Goal: Transaction & Acquisition: Purchase product/service

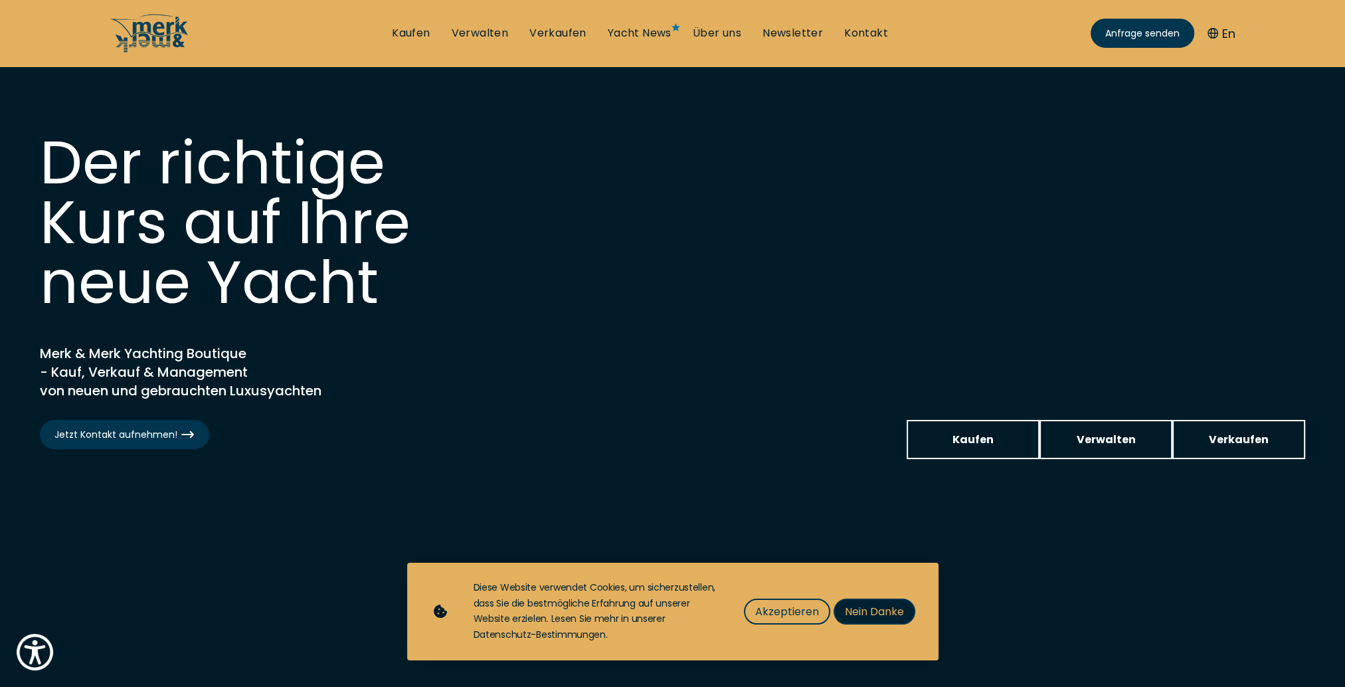
click at [877, 610] on span "Nein Danke" at bounding box center [874, 611] width 59 height 17
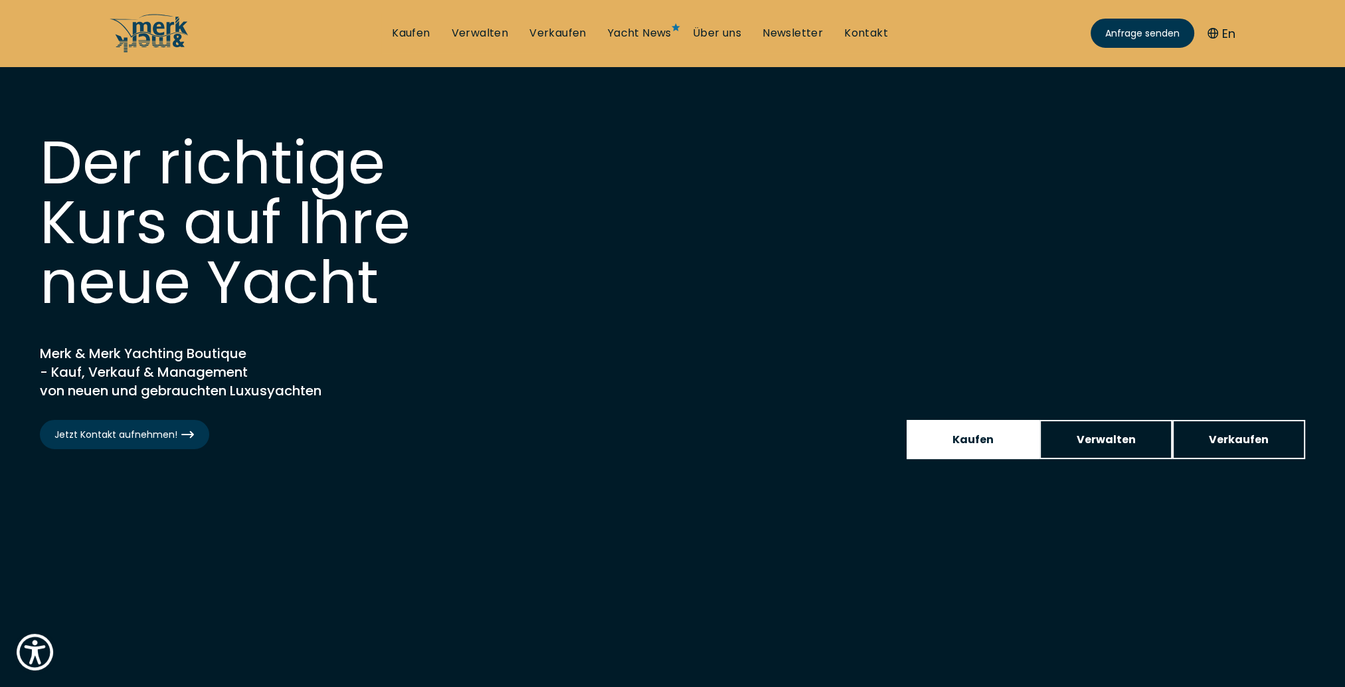
click at [982, 438] on span "Kaufen" at bounding box center [972, 439] width 41 height 17
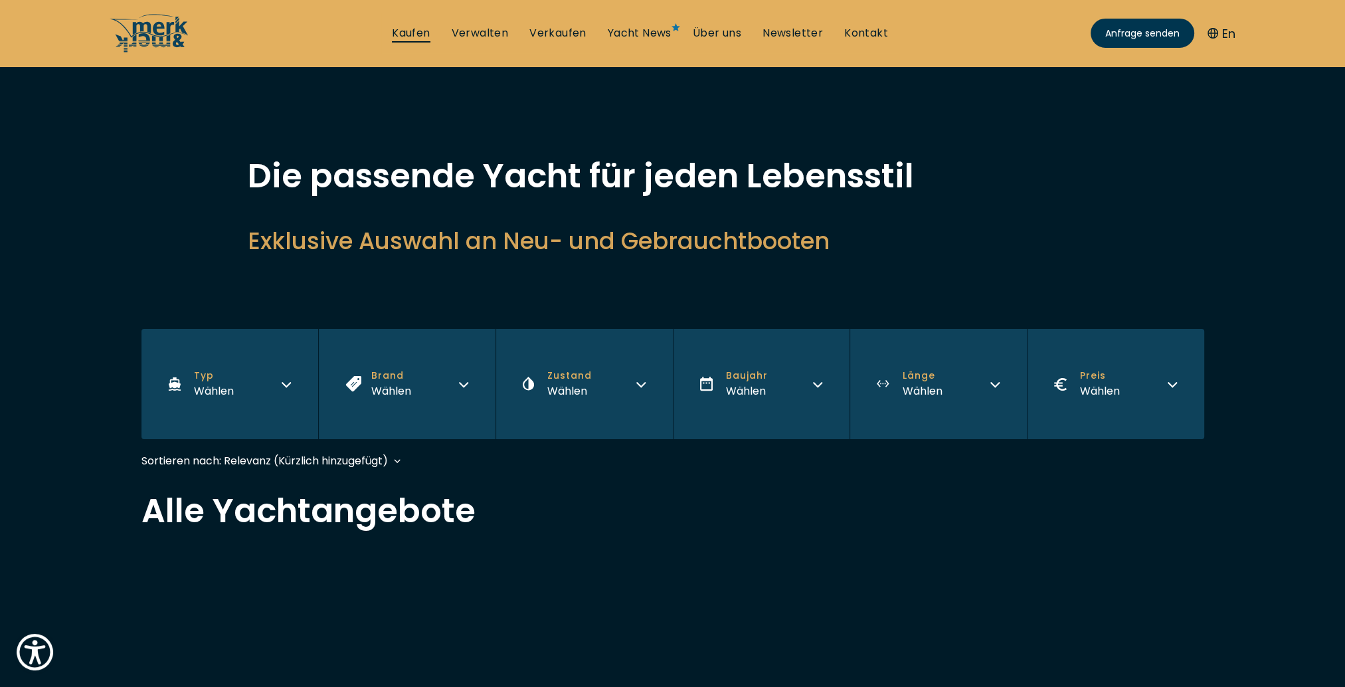
click at [415, 30] on link "Kaufen" at bounding box center [411, 33] width 38 height 15
click at [414, 31] on link "Kaufen" at bounding box center [411, 33] width 38 height 15
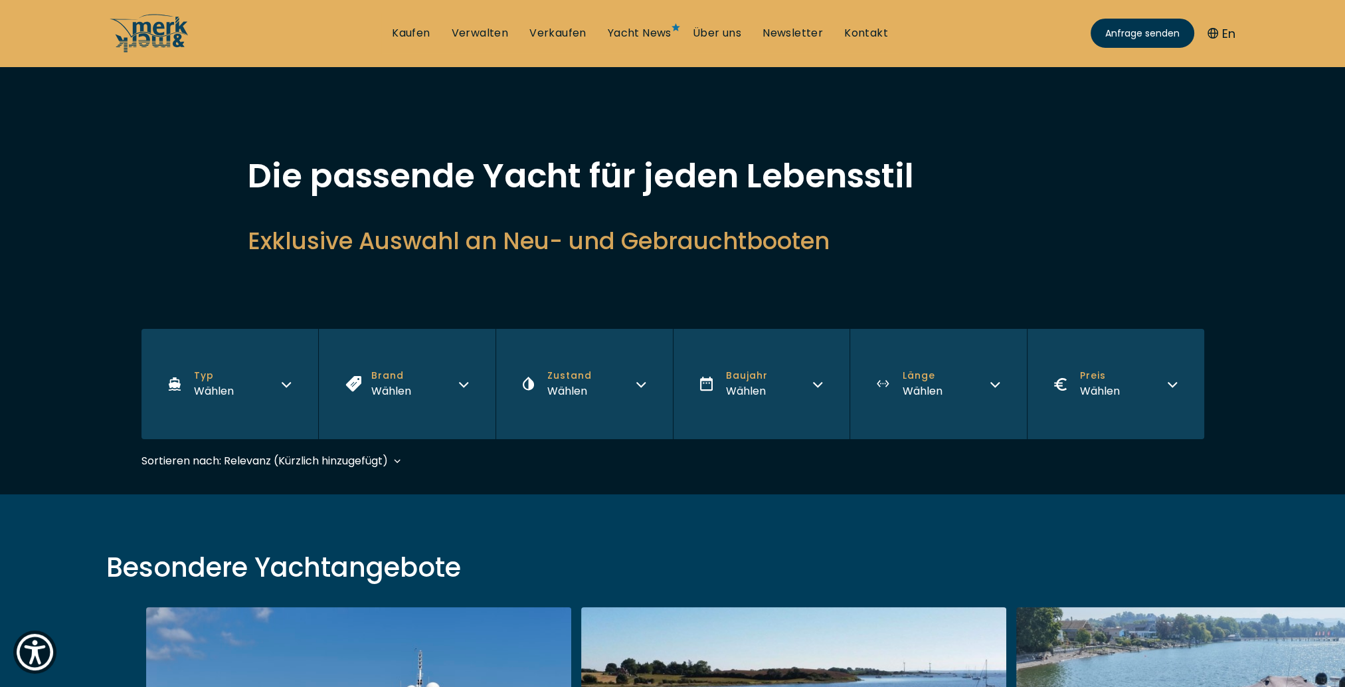
click at [288, 384] on icon "button" at bounding box center [286, 385] width 8 height 4
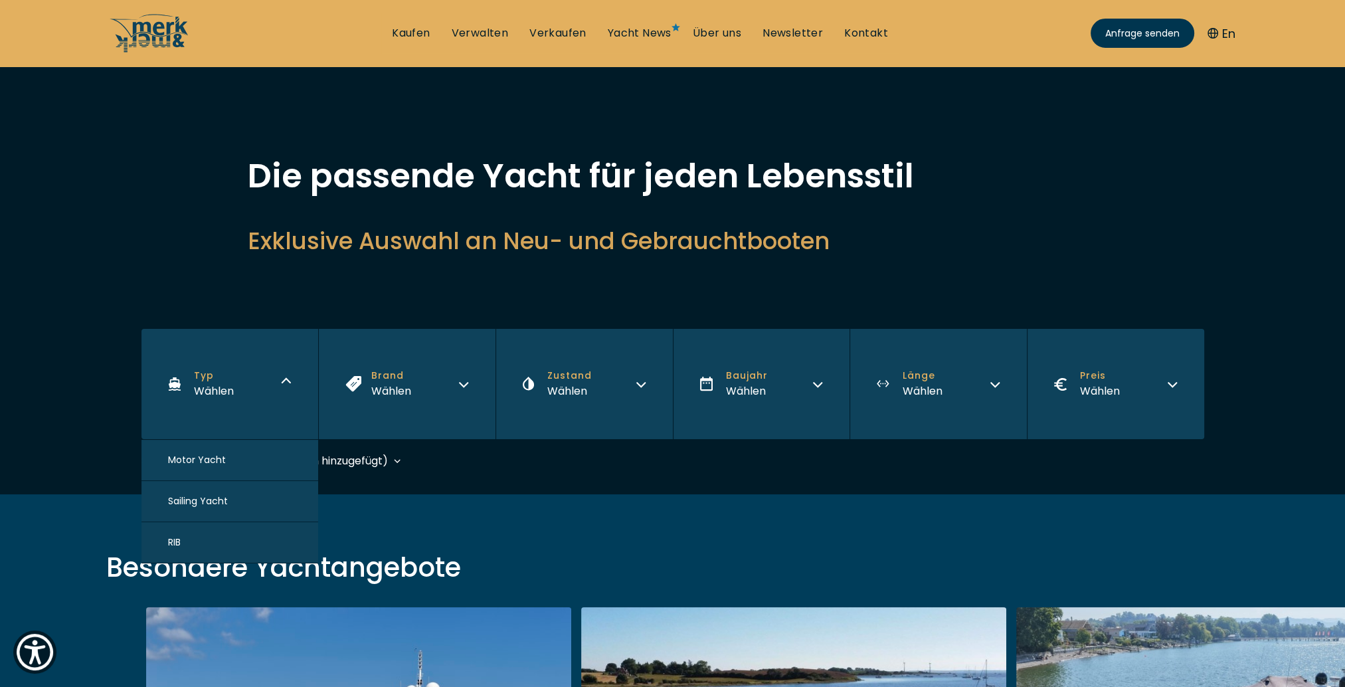
click at [210, 458] on span "Motor Yacht" at bounding box center [197, 460] width 58 height 14
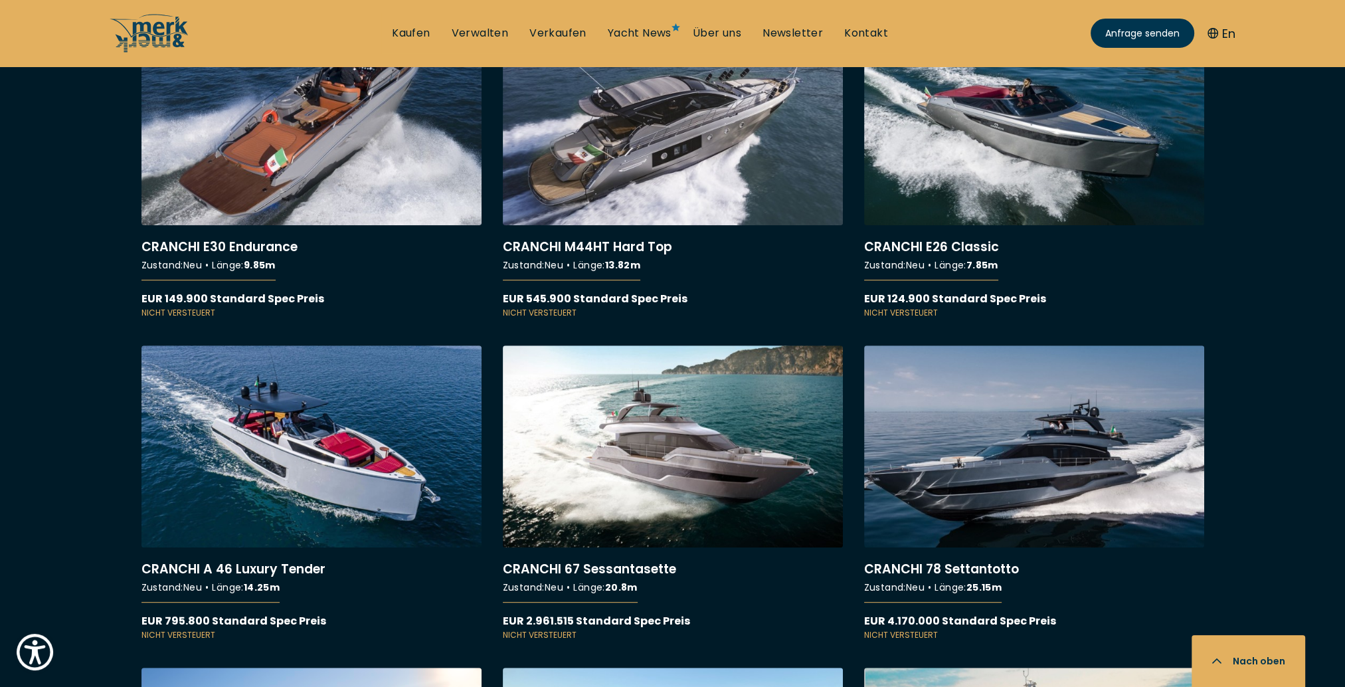
scroll to position [8687, 0]
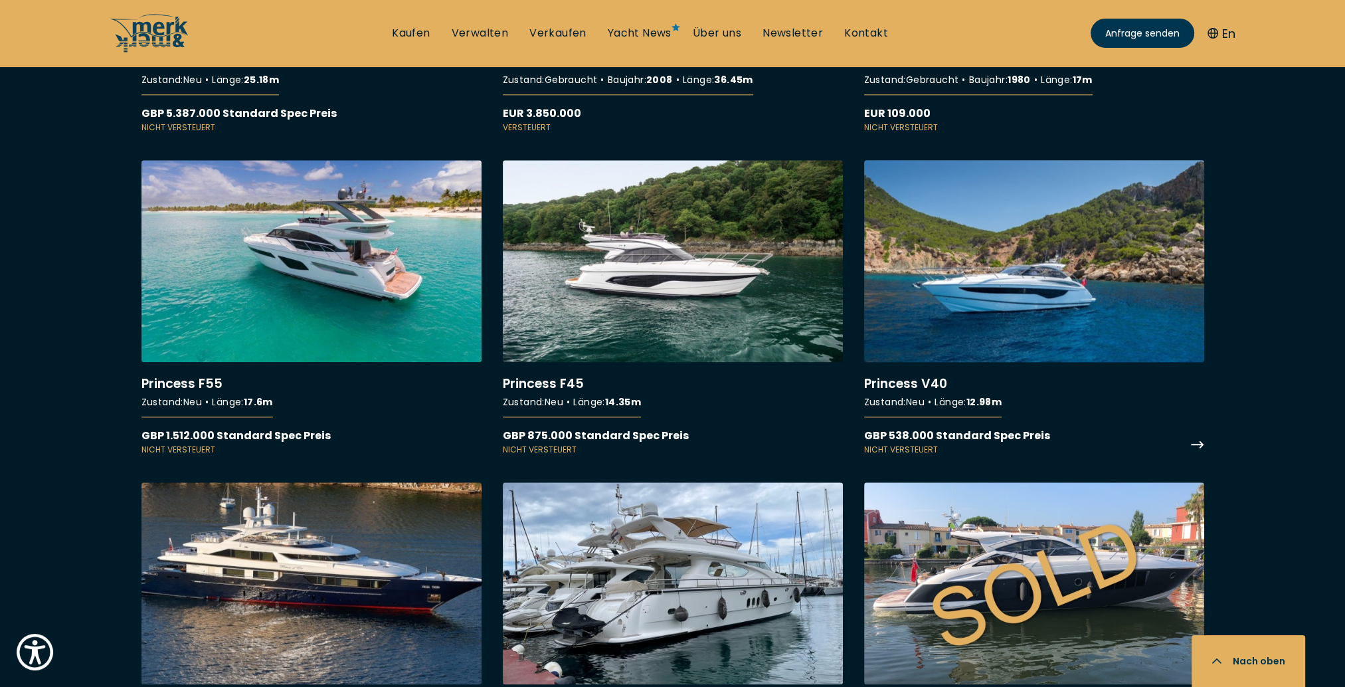
click at [911, 350] on link "More details about Princess V40" at bounding box center [1034, 308] width 340 height 296
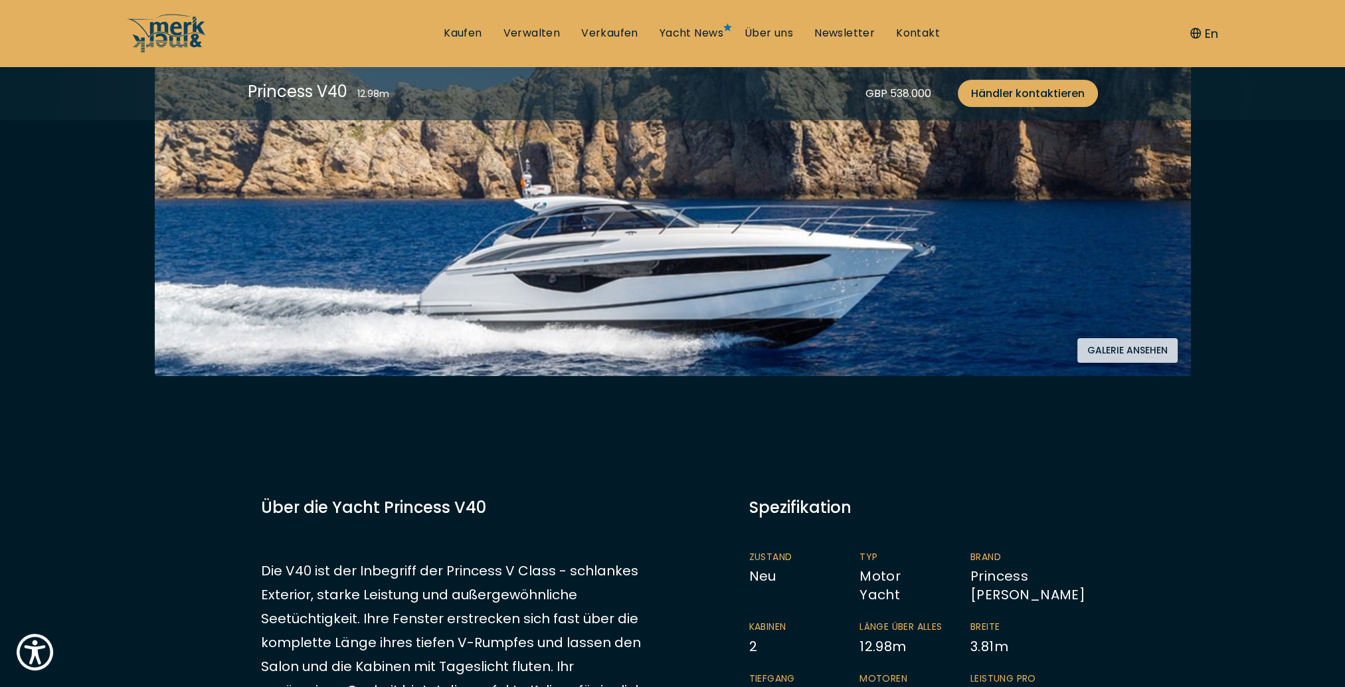
scroll to position [404, 0]
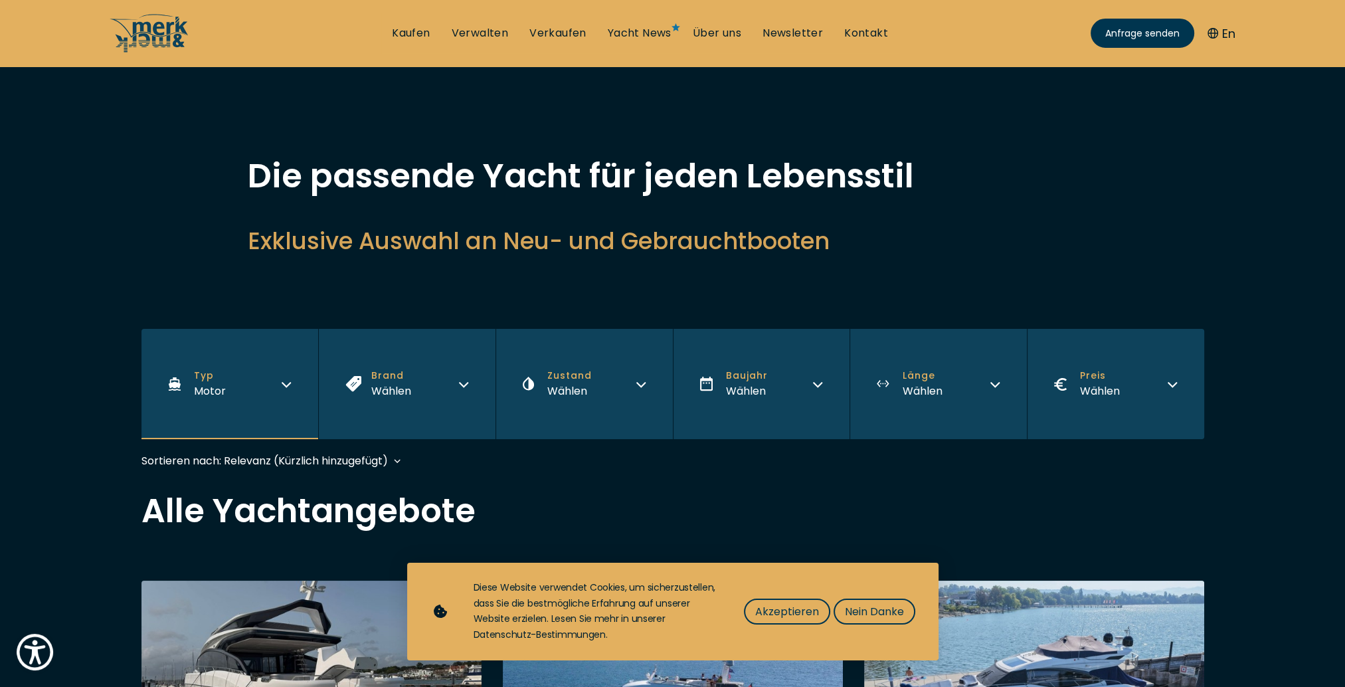
click at [284, 381] on icon "button" at bounding box center [286, 382] width 11 height 11
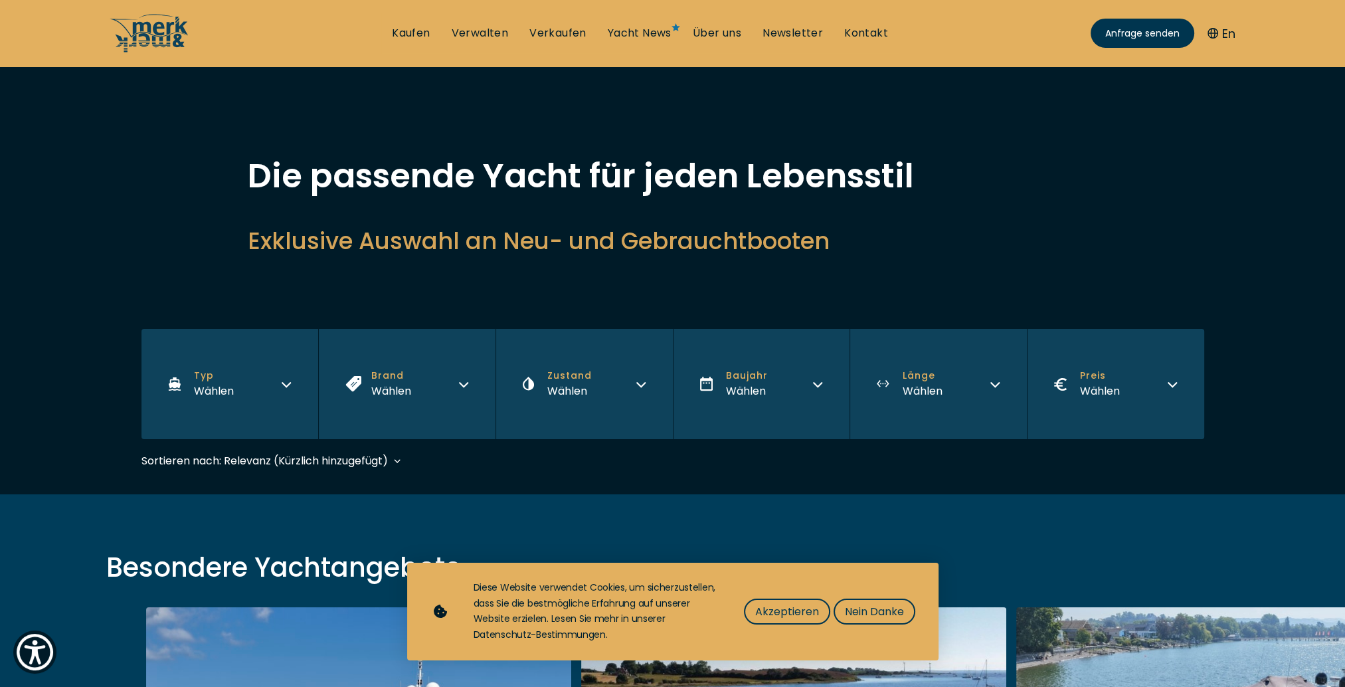
click at [462, 381] on icon "button" at bounding box center [463, 382] width 11 height 11
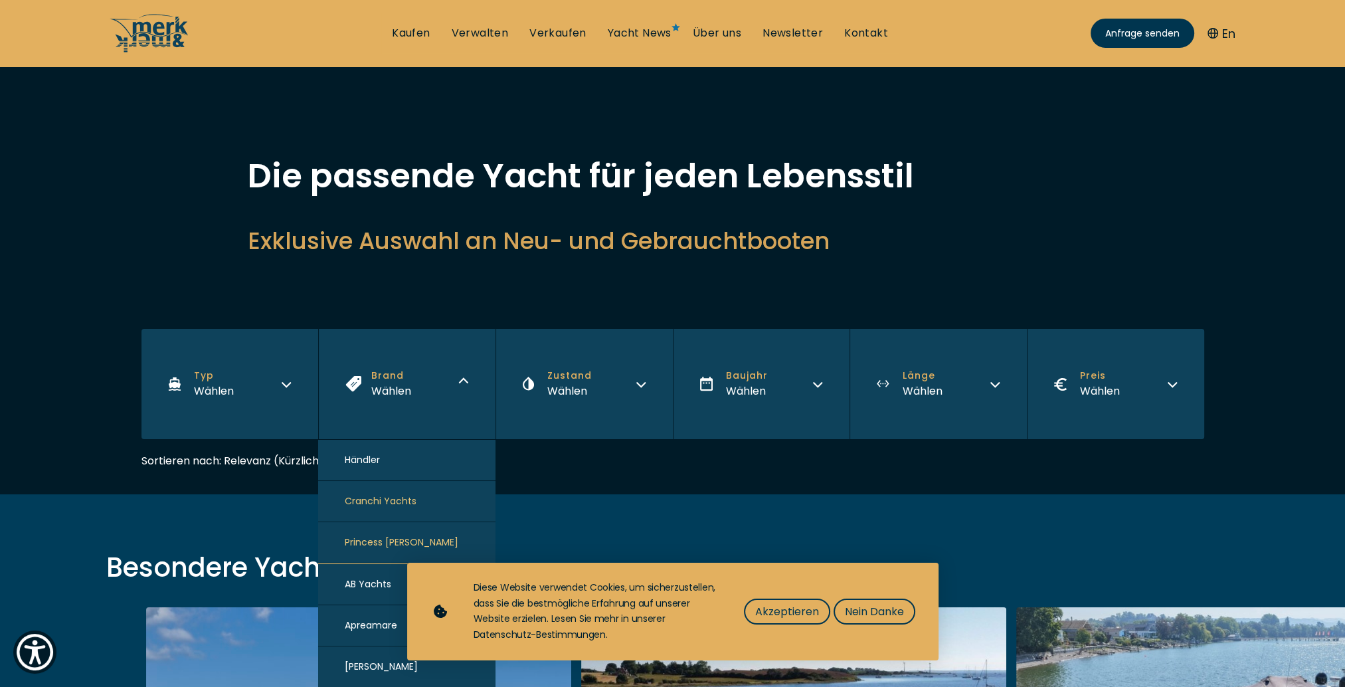
scroll to position [27, 0]
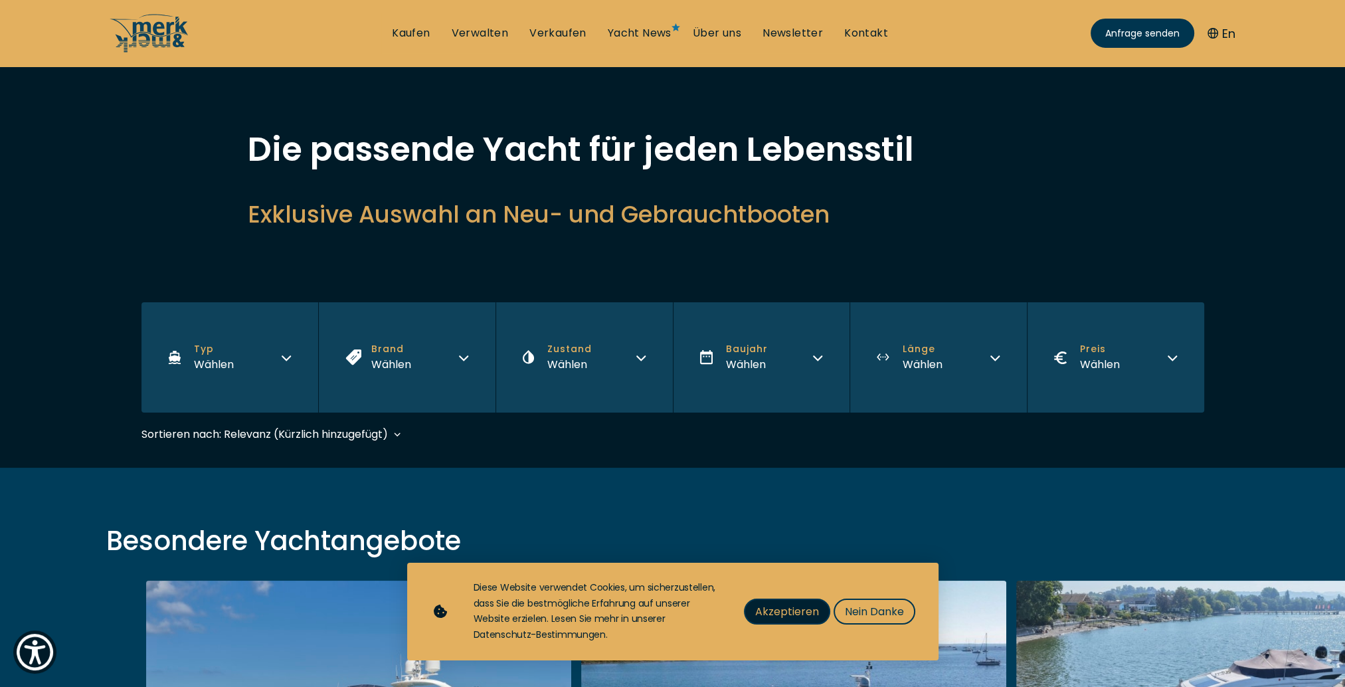
click at [804, 610] on span "Akzeptieren" at bounding box center [787, 611] width 64 height 17
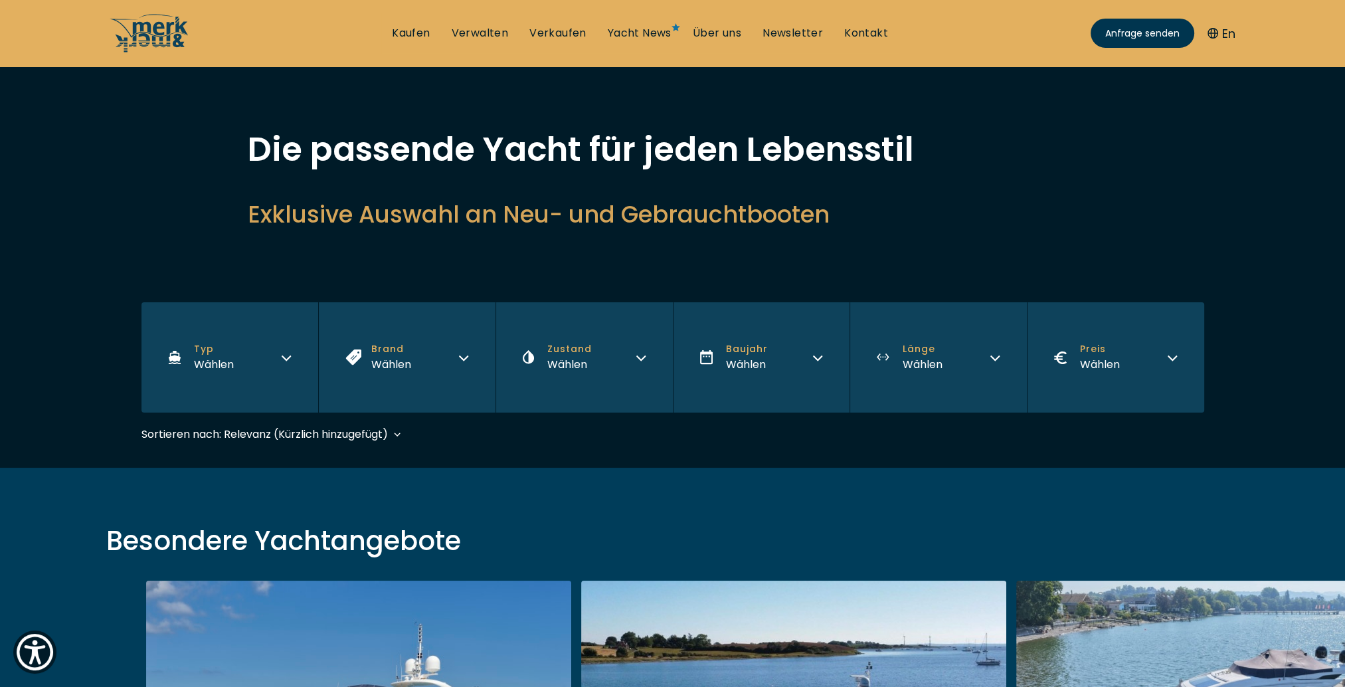
click at [462, 357] on icon "button" at bounding box center [463, 356] width 11 height 11
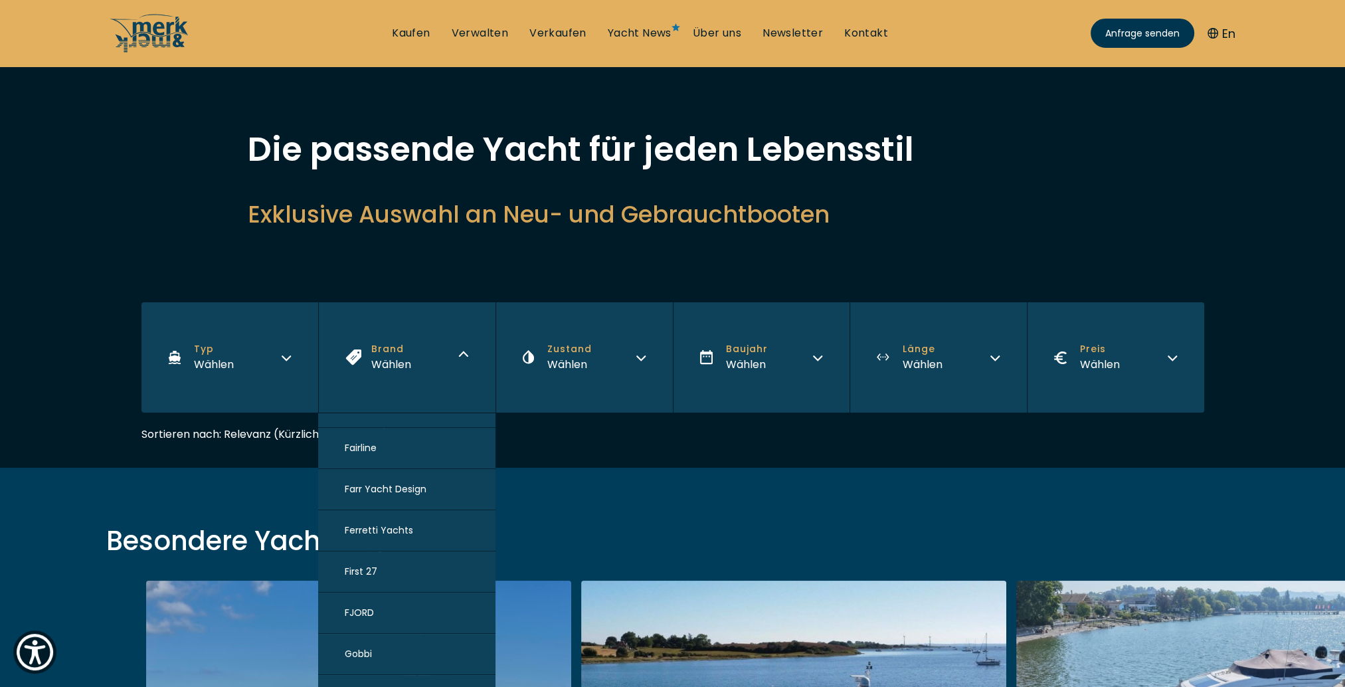
scroll to position [1171, 0]
click at [377, 574] on span "Performance" at bounding box center [376, 581] width 62 height 14
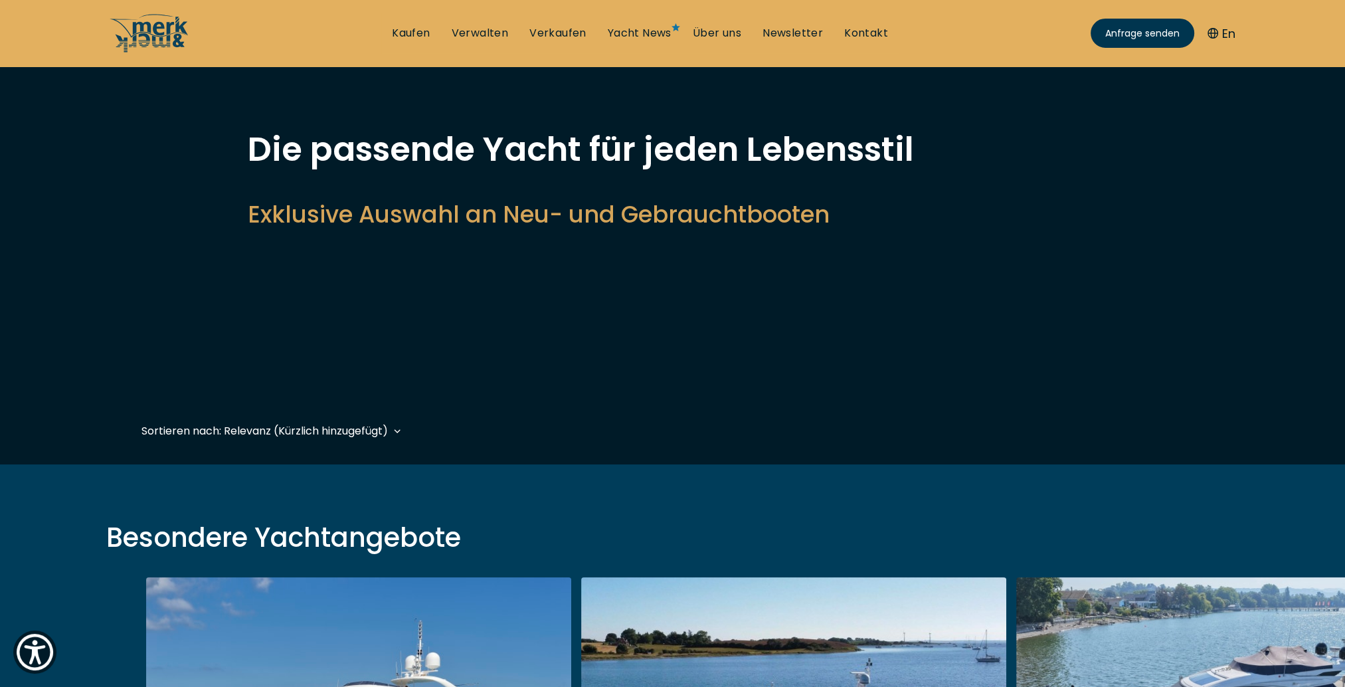
scroll to position [329, 0]
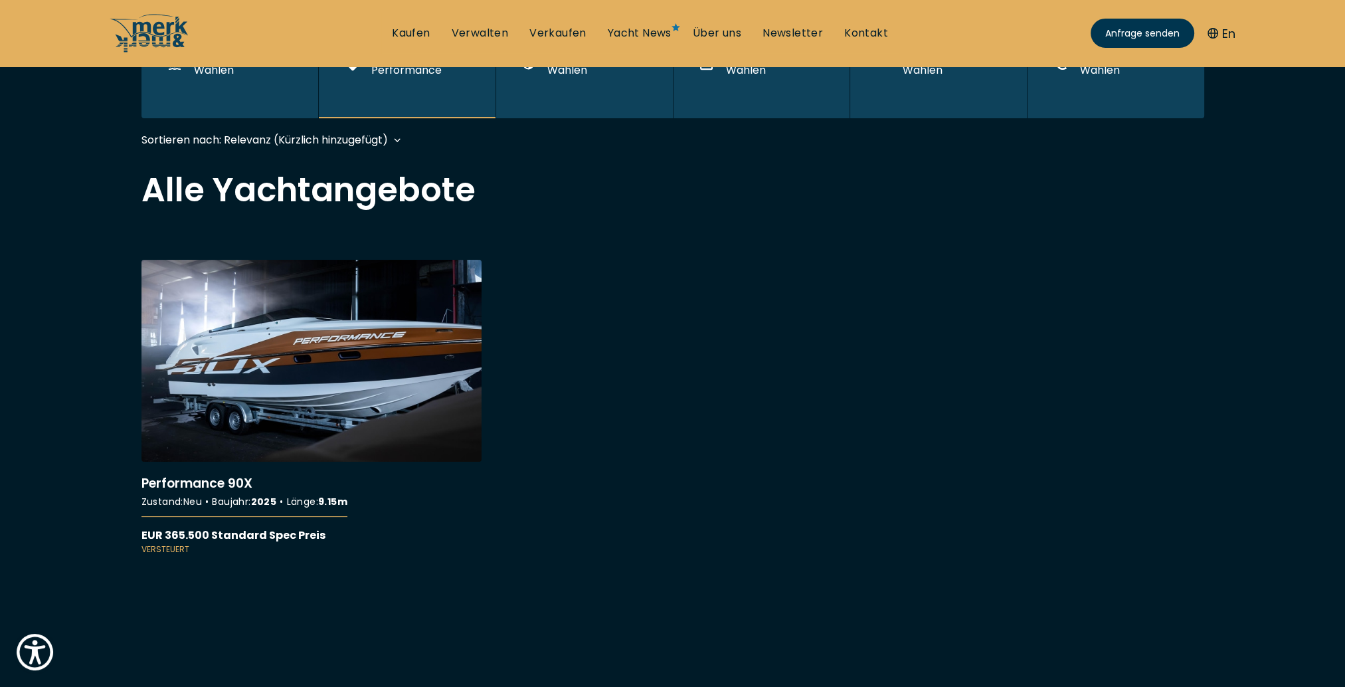
scroll to position [323, 0]
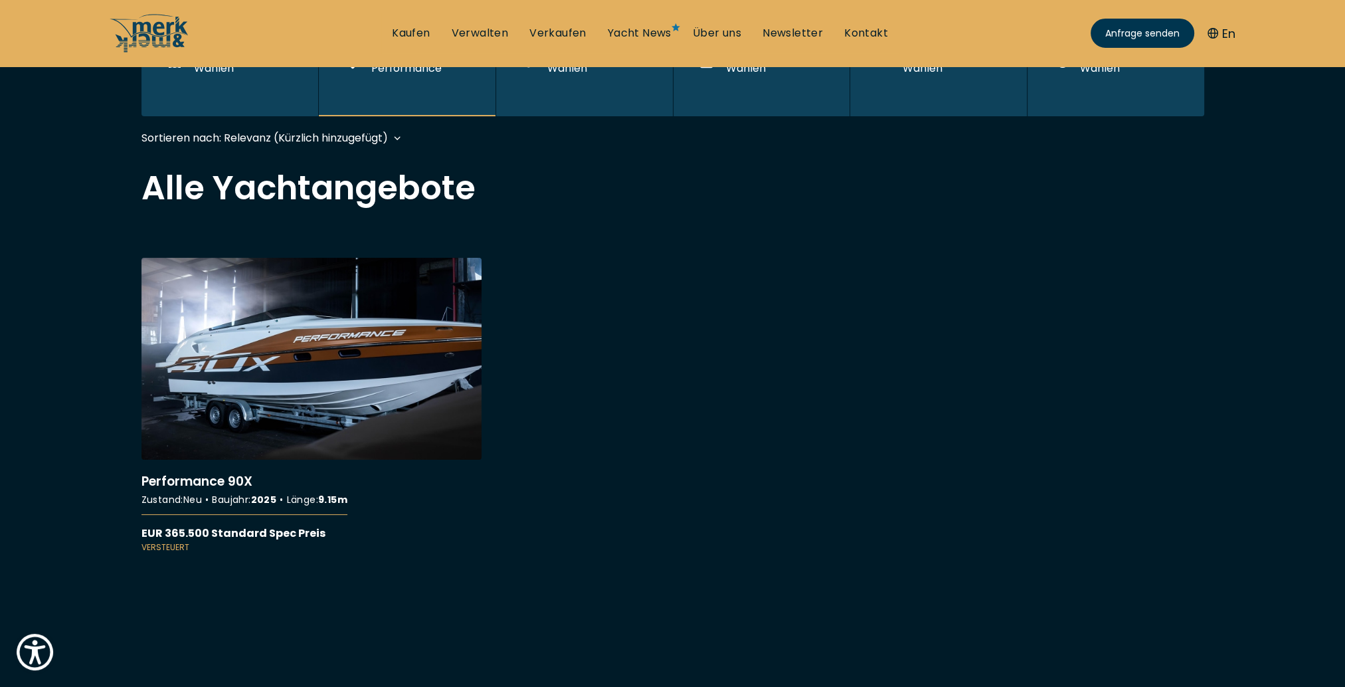
click at [382, 181] on h2 "Alle Yachtangebote" at bounding box center [672, 187] width 1063 height 33
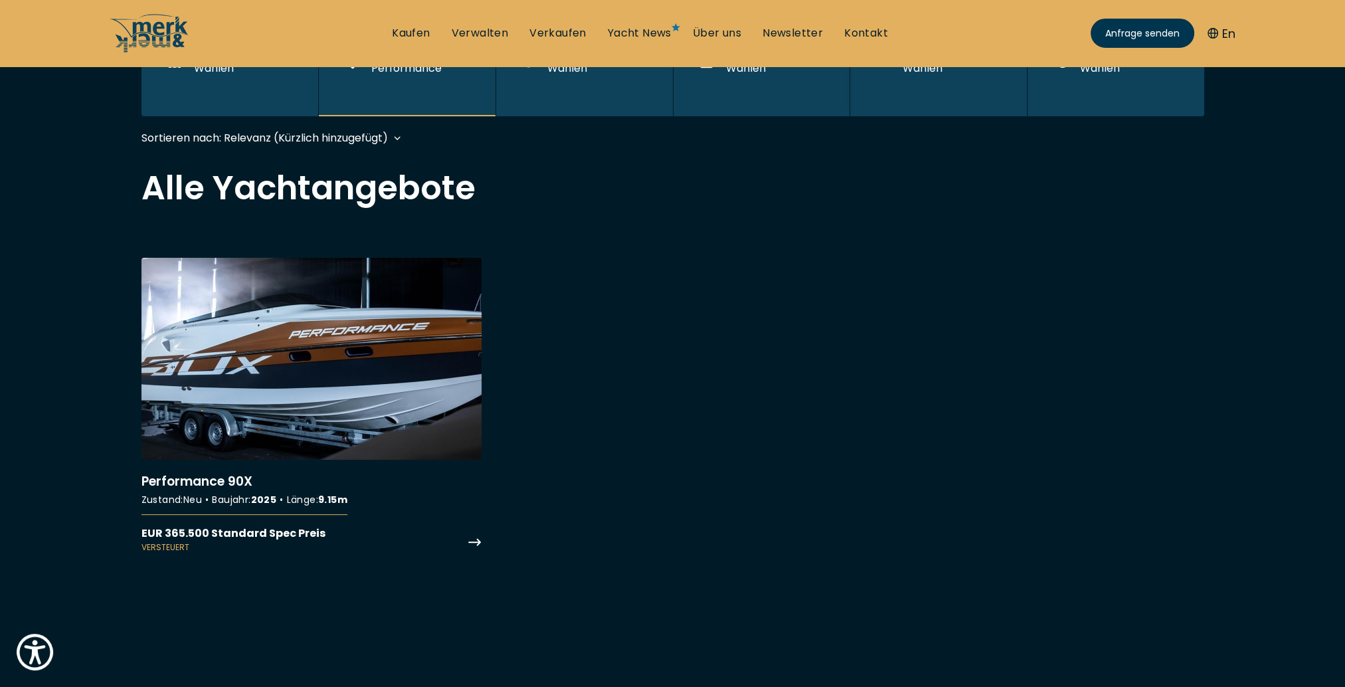
click at [268, 349] on link "More details about Performance 90X" at bounding box center [311, 406] width 340 height 296
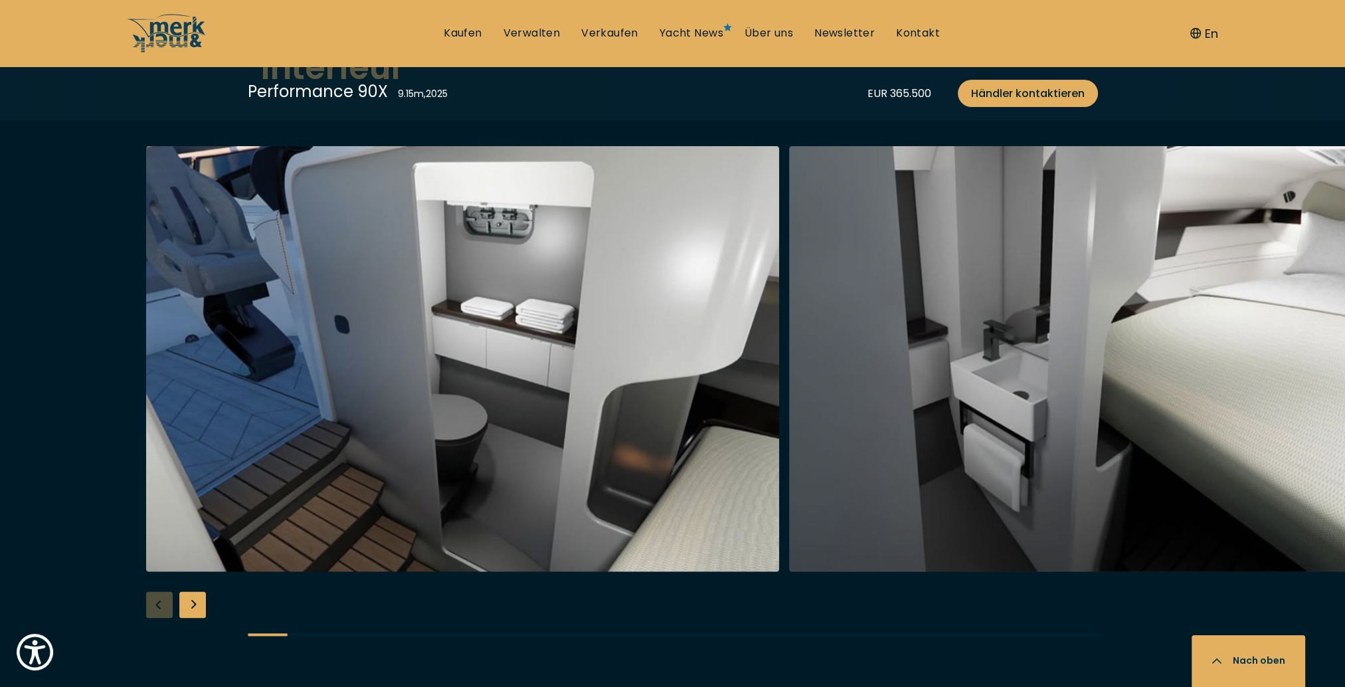
scroll to position [2392, 0]
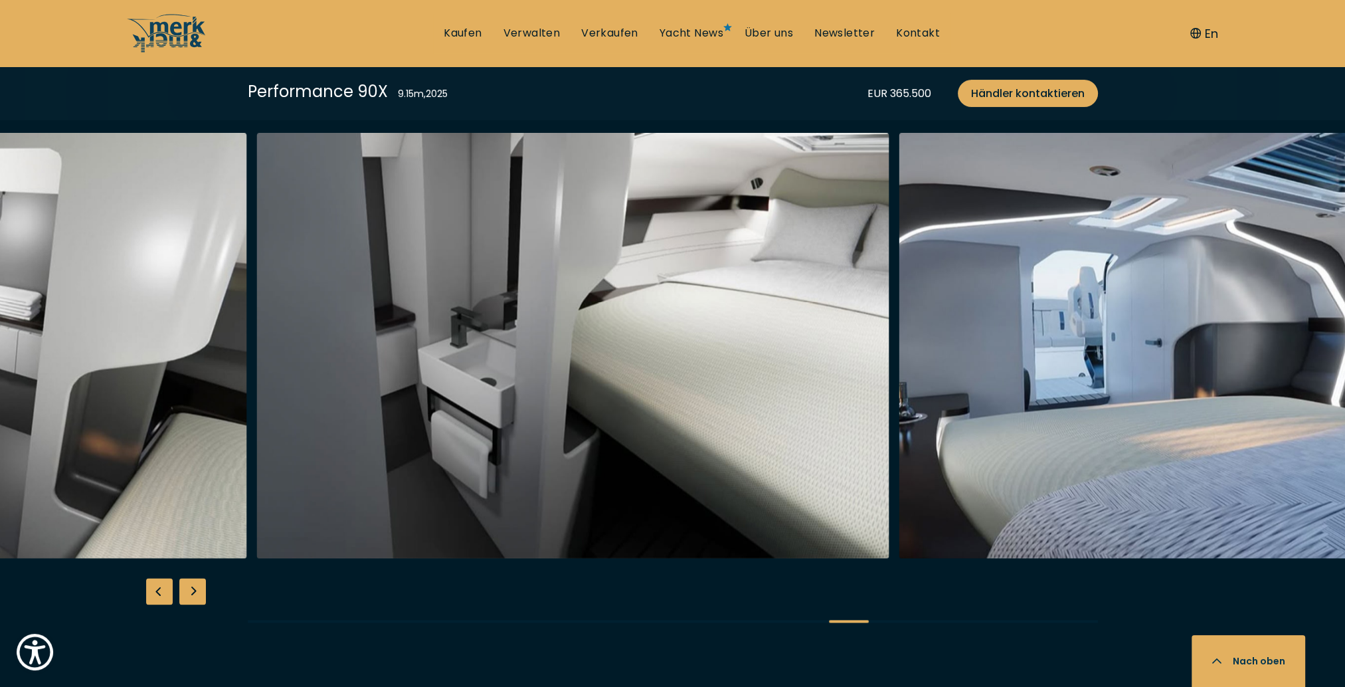
click at [664, 354] on img "button" at bounding box center [572, 345] width 633 height 425
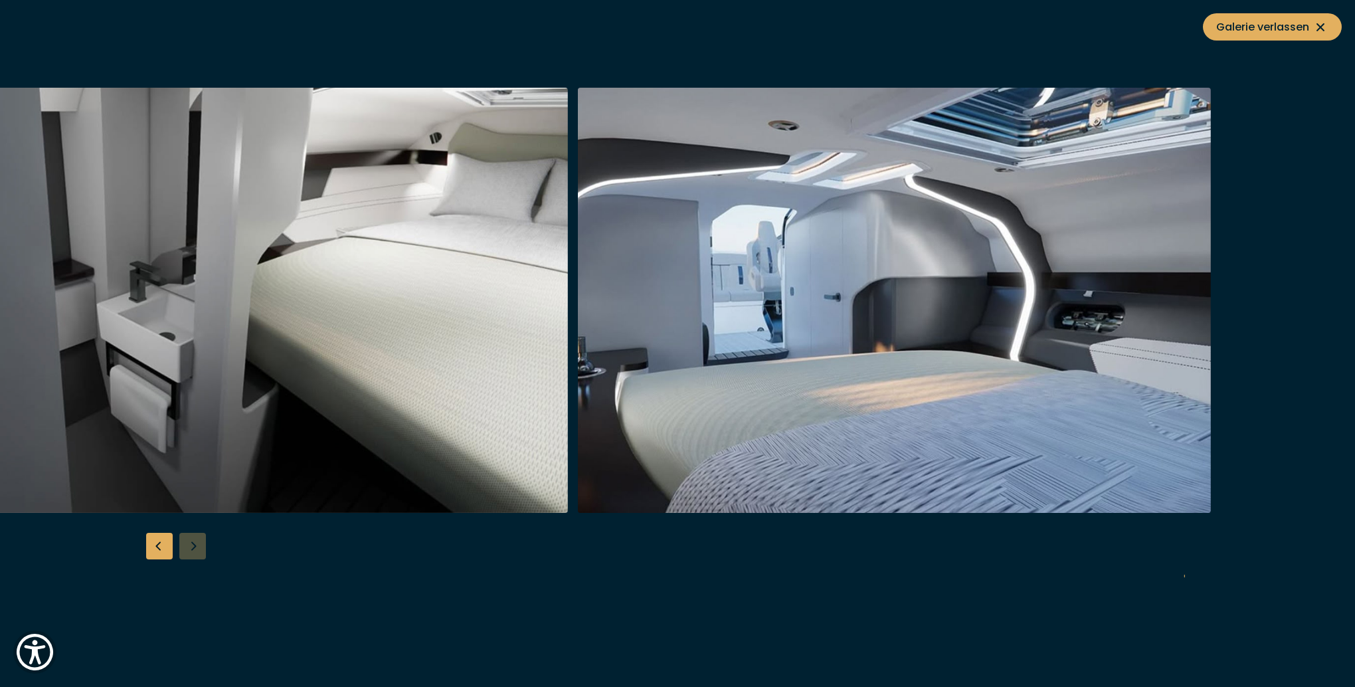
click at [701, 362] on img "button" at bounding box center [894, 300] width 633 height 425
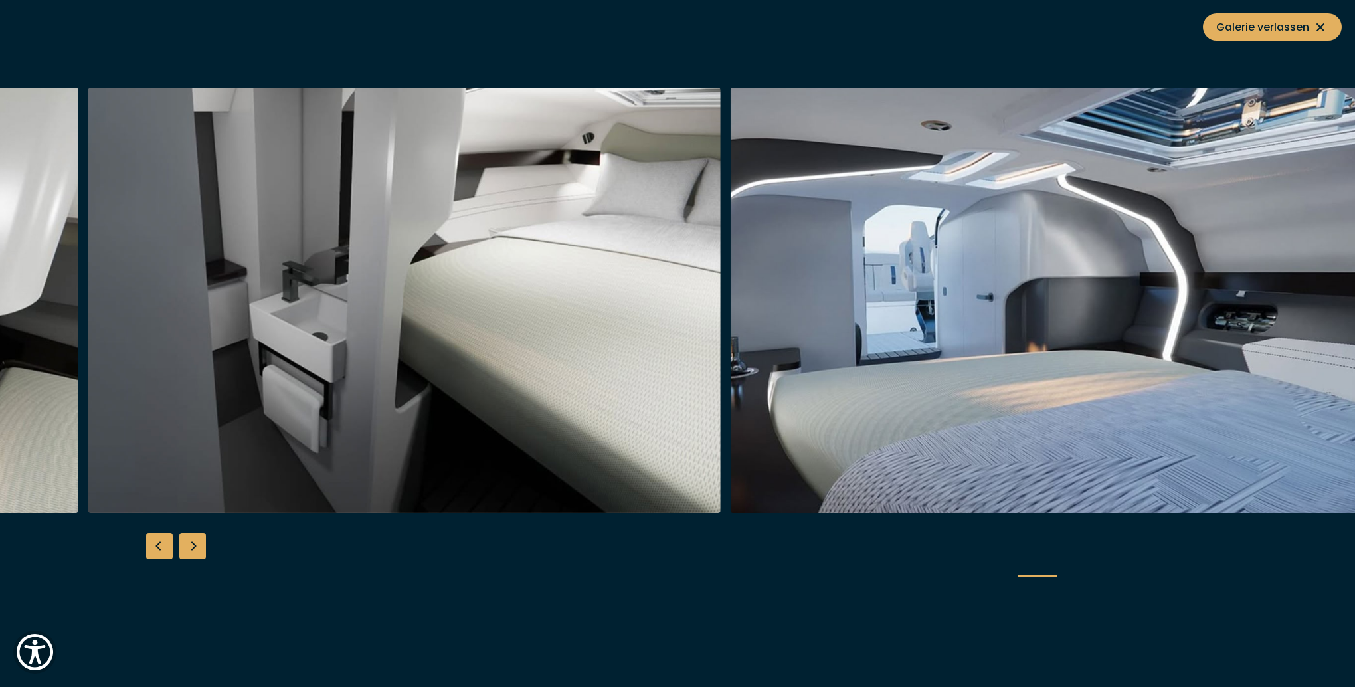
click at [1146, 341] on img "button" at bounding box center [1047, 300] width 633 height 425
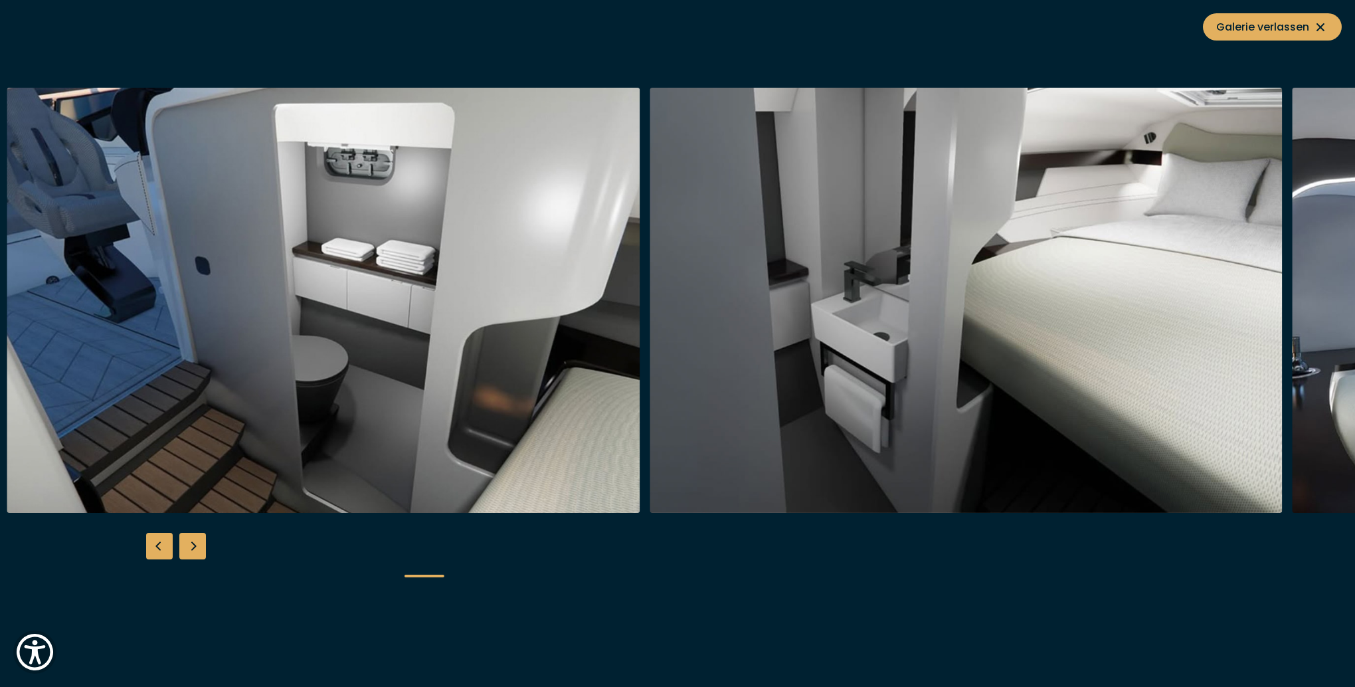
click at [1195, 313] on img "button" at bounding box center [966, 300] width 633 height 425
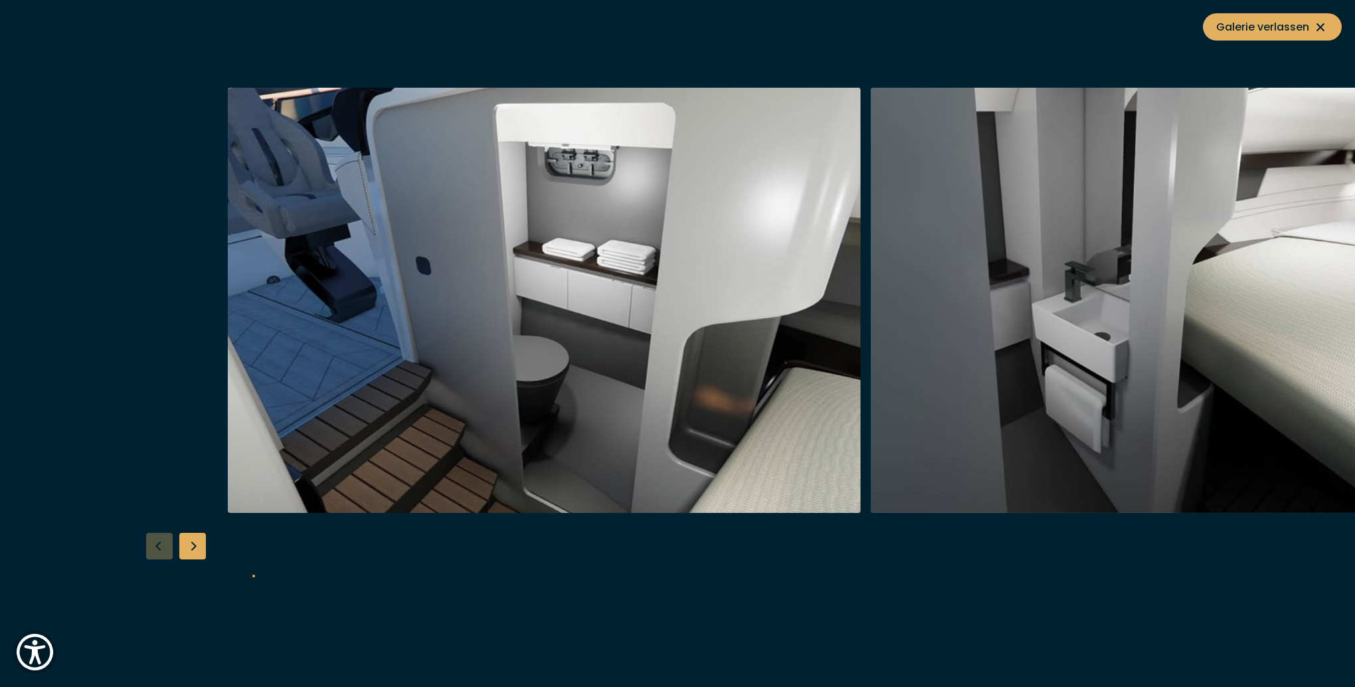
click at [1132, 305] on img "button" at bounding box center [1186, 300] width 633 height 425
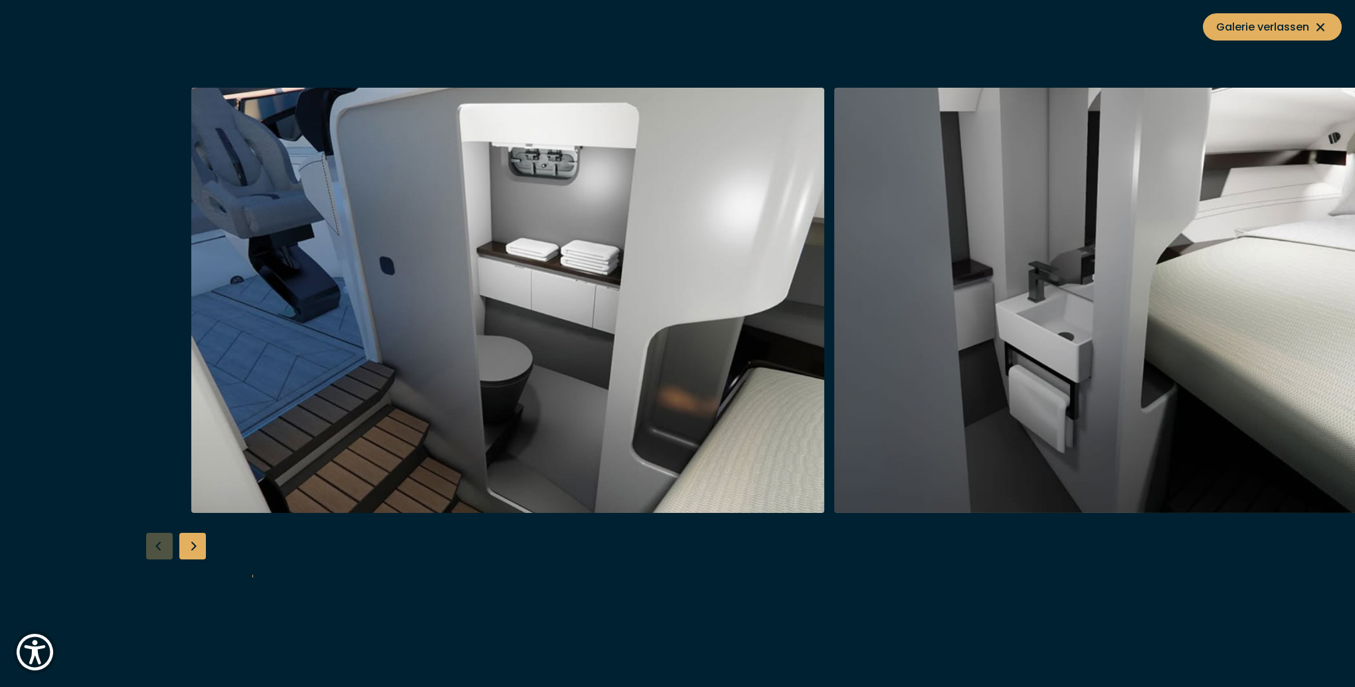
click at [869, 289] on div at bounding box center [868, 300] width 1355 height 425
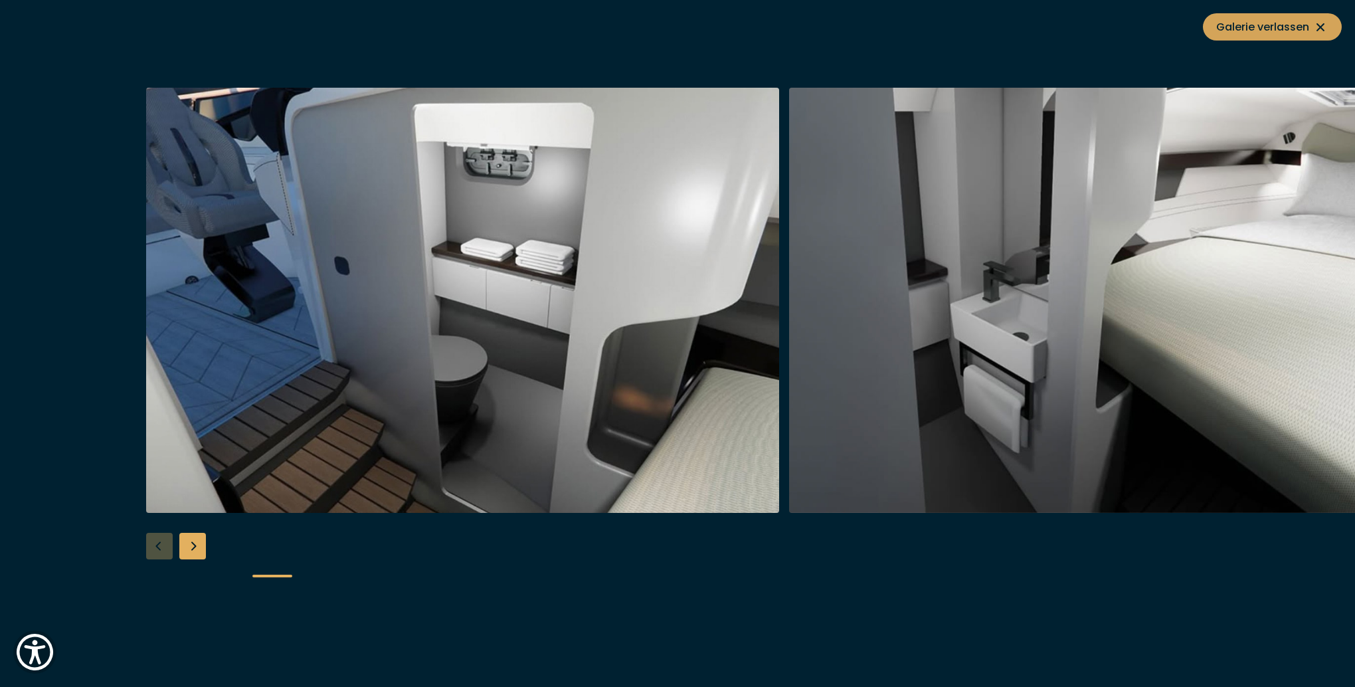
click at [1259, 26] on span "Galerie verlassen" at bounding box center [1272, 27] width 112 height 17
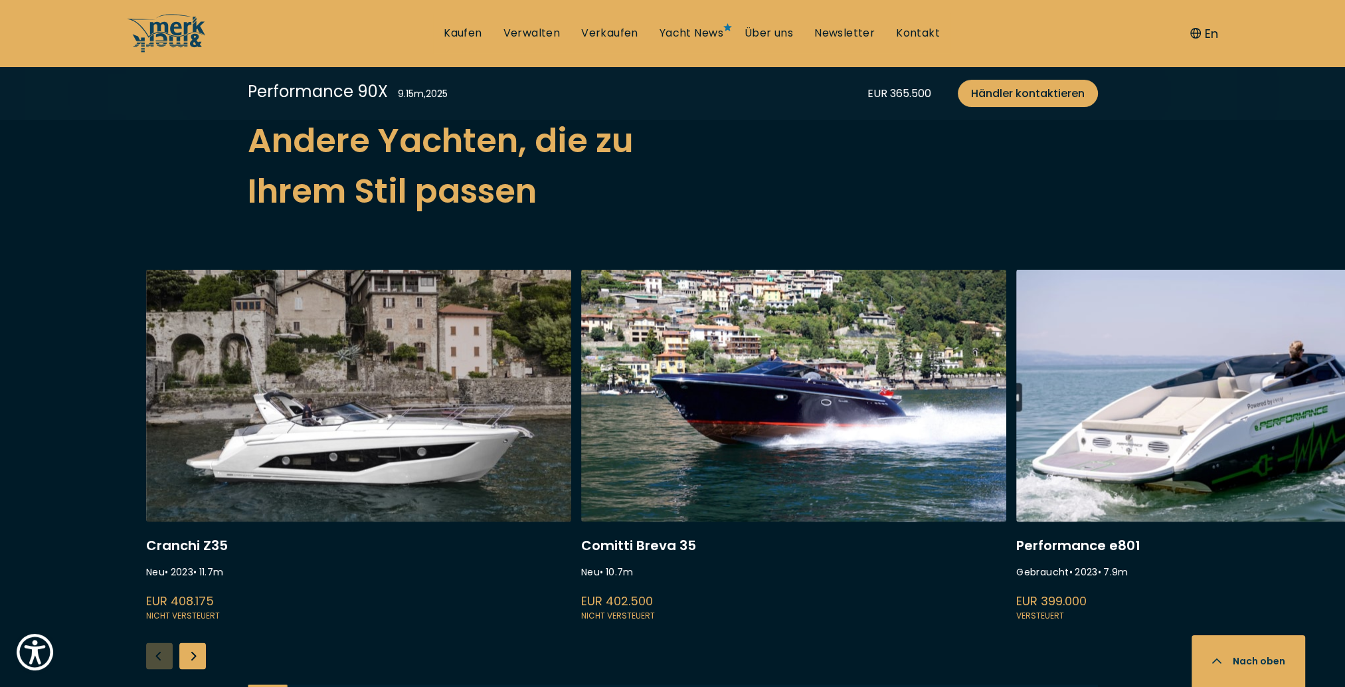
scroll to position [3380, 0]
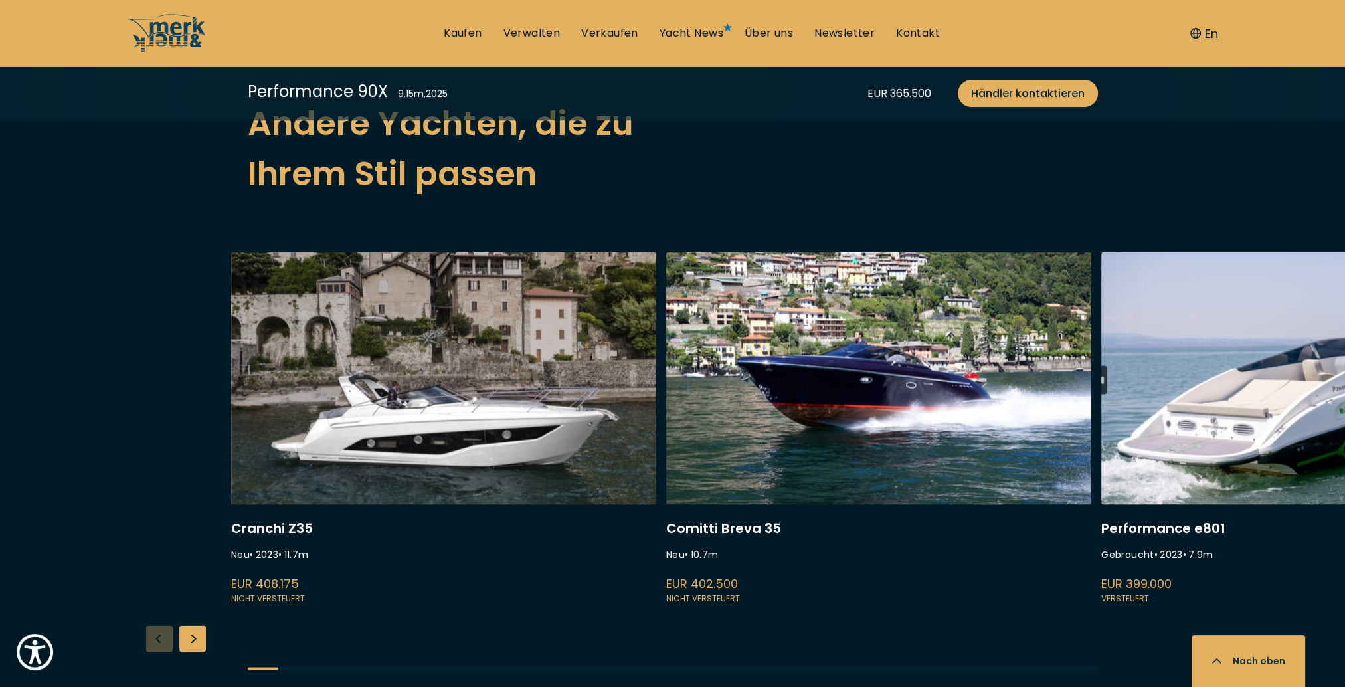
click at [656, 517] on link at bounding box center [443, 429] width 425 height 354
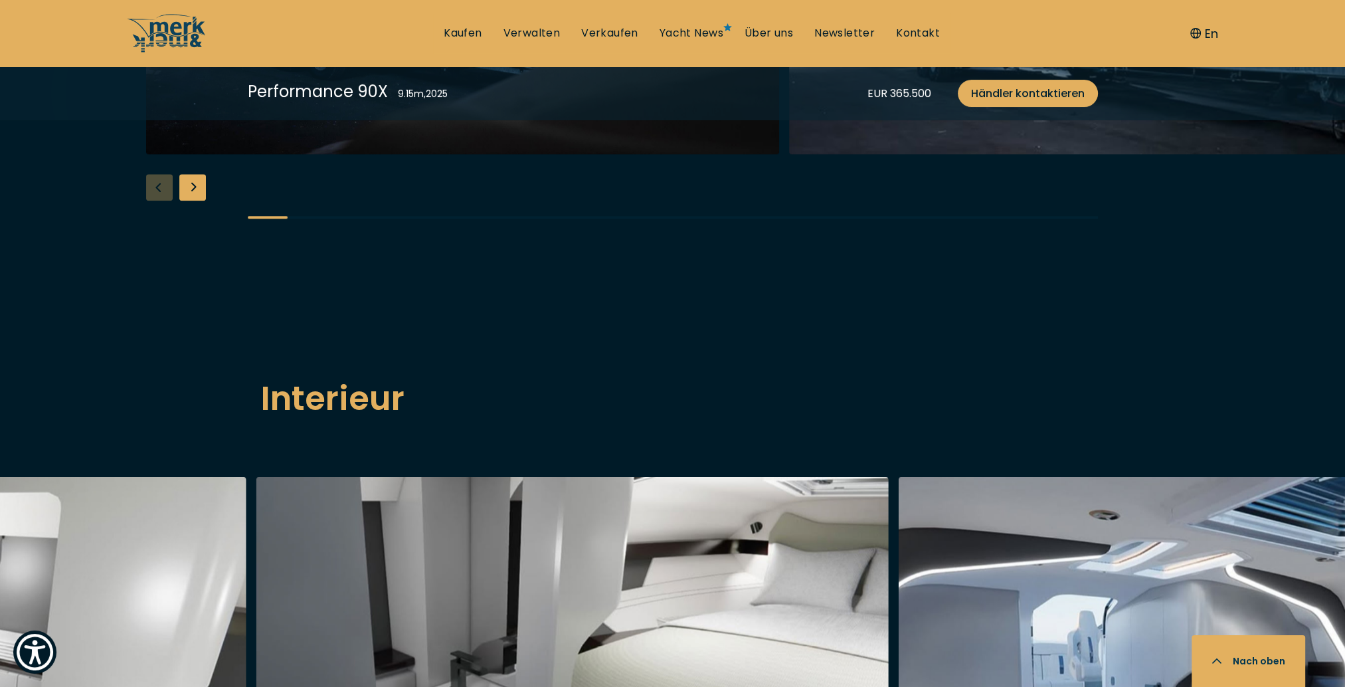
scroll to position [1875, 0]
